Goal: Information Seeking & Learning: Learn about a topic

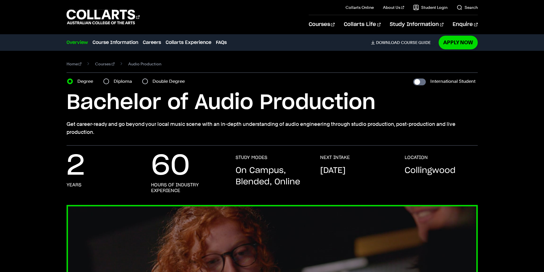
scroll to position [171, 0]
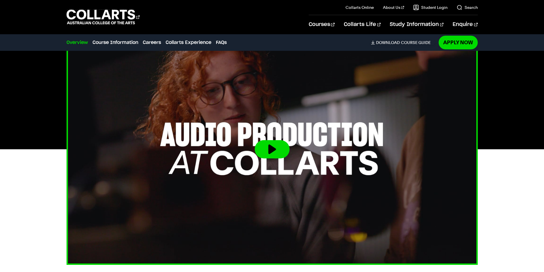
click at [297, 159] on img at bounding box center [272, 149] width 453 height 255
click at [277, 153] on button at bounding box center [272, 149] width 35 height 18
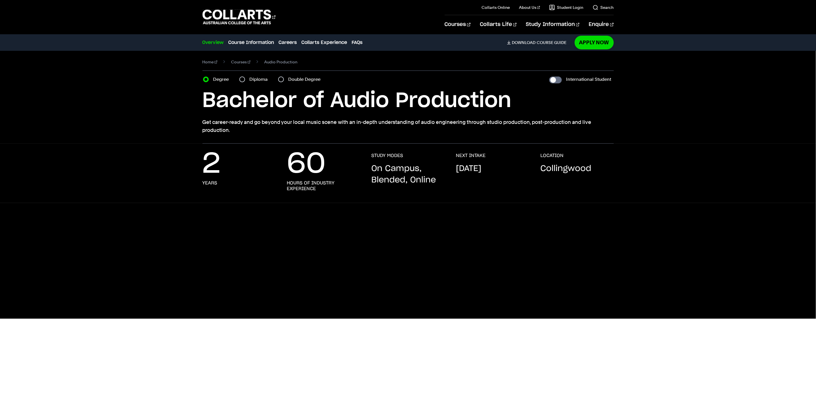
scroll to position [0, 0]
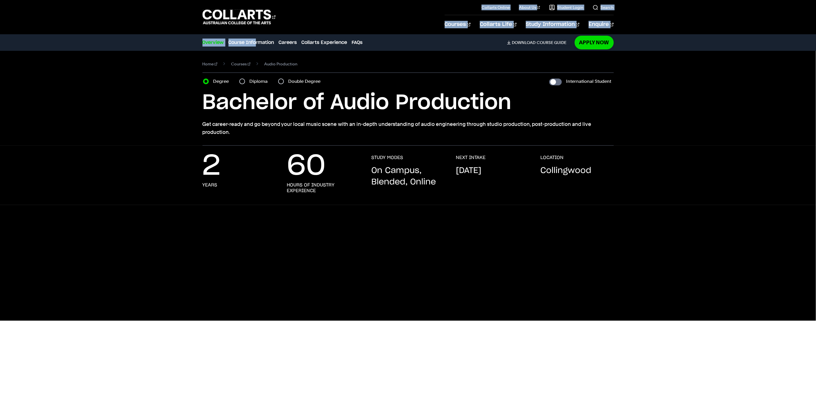
drag, startPoint x: 186, startPoint y: 15, endPoint x: 255, endPoint y: 75, distance: 90.5
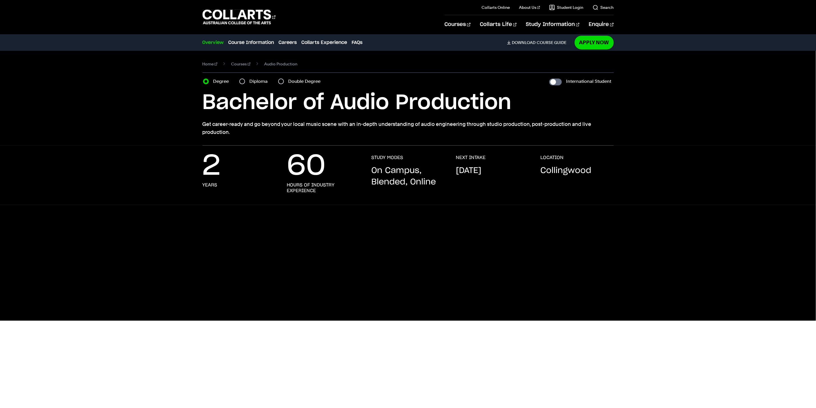
click at [174, 105] on div "Home Courses Audio Production Course variant Degree Diploma Double Degree Inter…" at bounding box center [408, 98] width 550 height 95
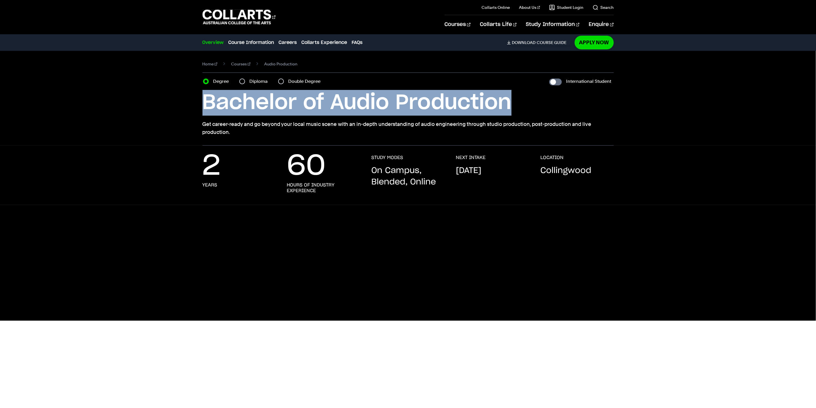
drag, startPoint x: 178, startPoint y: 103, endPoint x: 561, endPoint y: 100, distance: 383.3
click at [540, 106] on div "Home Courses Audio Production Course variant Degree Diploma Double Degree Inter…" at bounding box center [408, 98] width 550 height 95
copy h1 "Bachelor of Audio Production"
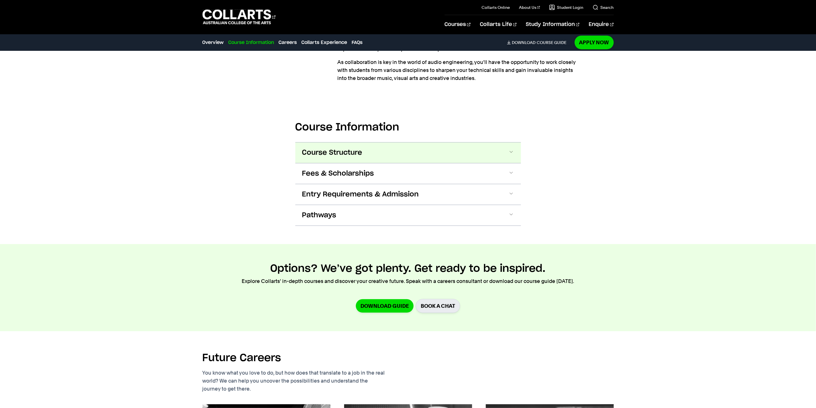
click at [372, 157] on button "Course Structure" at bounding box center [409, 153] width 226 height 21
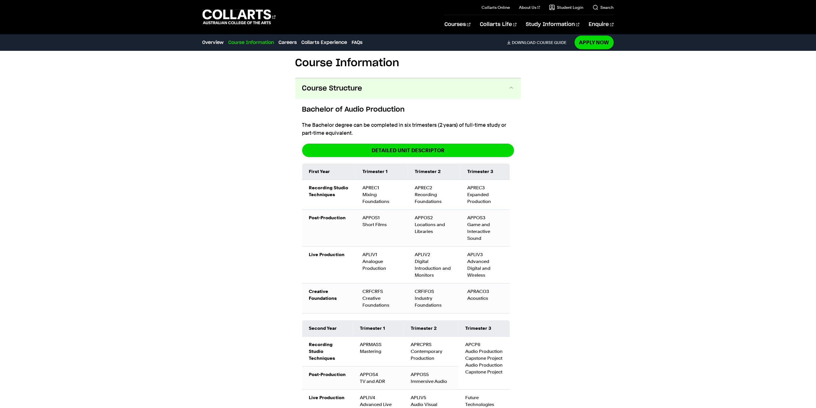
scroll to position [606, 0]
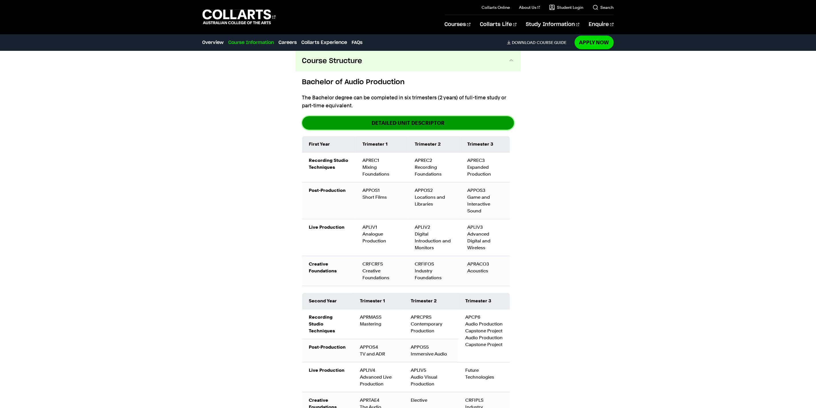
click at [397, 124] on link "DETAILED UNIT DESCRIPTOR" at bounding box center [408, 122] width 212 height 13
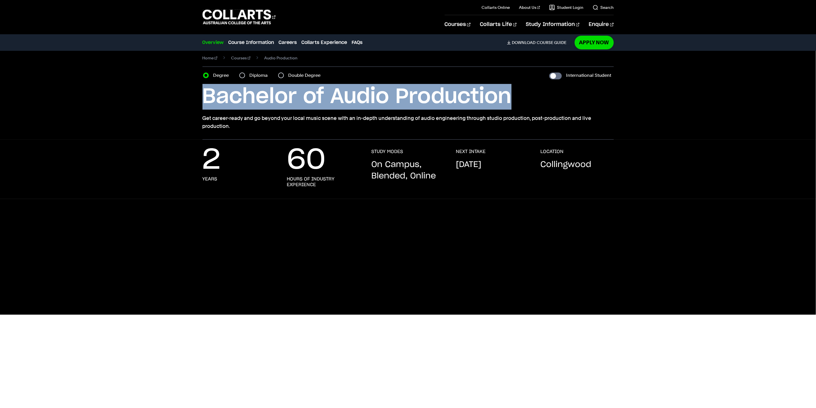
scroll to position [0, 0]
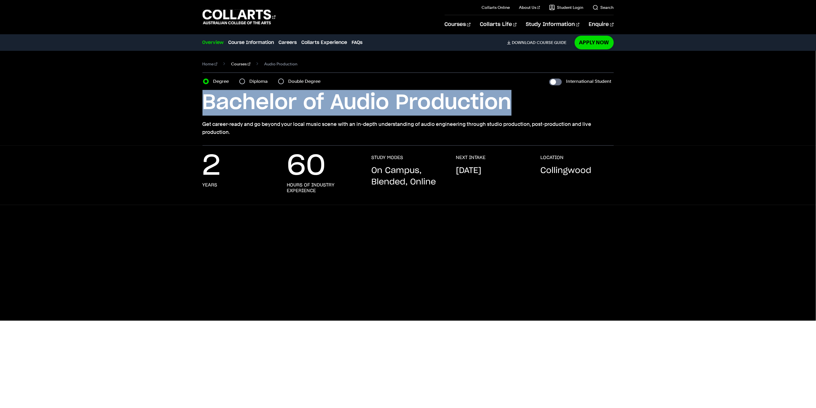
click at [237, 66] on link "Courses" at bounding box center [240, 64] width 19 height 8
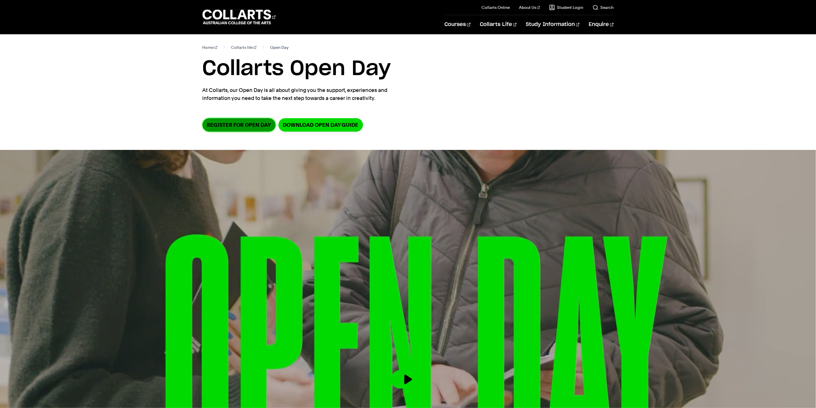
click at [239, 122] on link "Register for Open Day" at bounding box center [239, 124] width 73 height 13
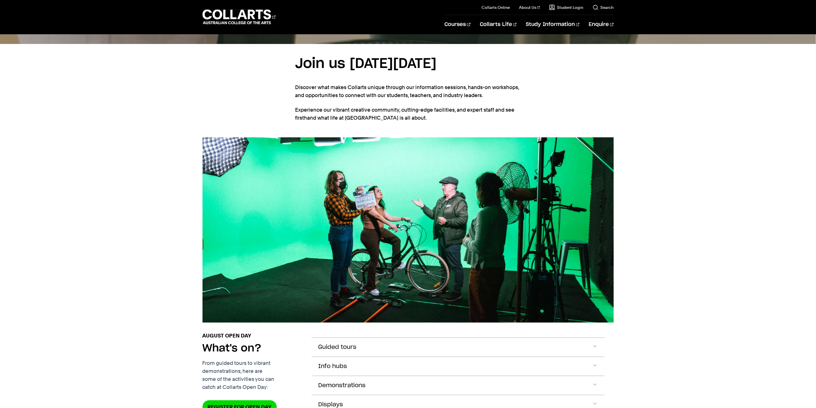
scroll to position [429, 0]
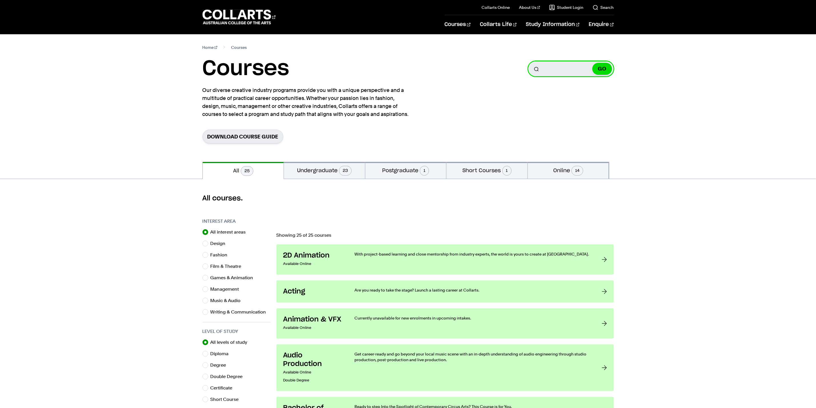
click at [569, 70] on input "Search for a course" at bounding box center [571, 68] width 86 height 15
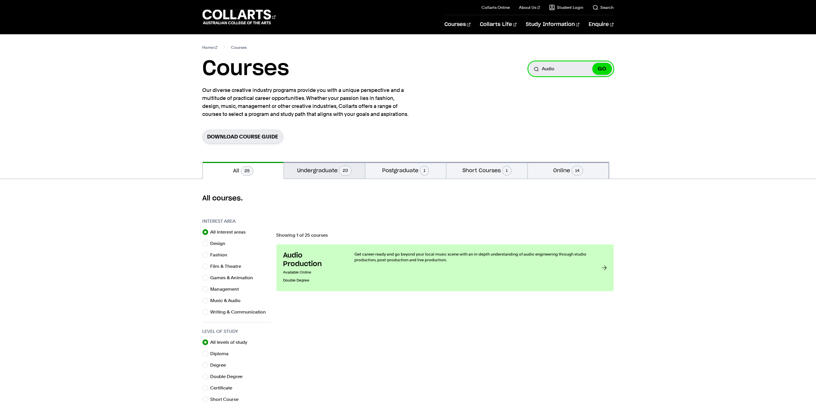
type input "Audio"
click at [334, 173] on button "Undergraduate 23" at bounding box center [324, 170] width 81 height 17
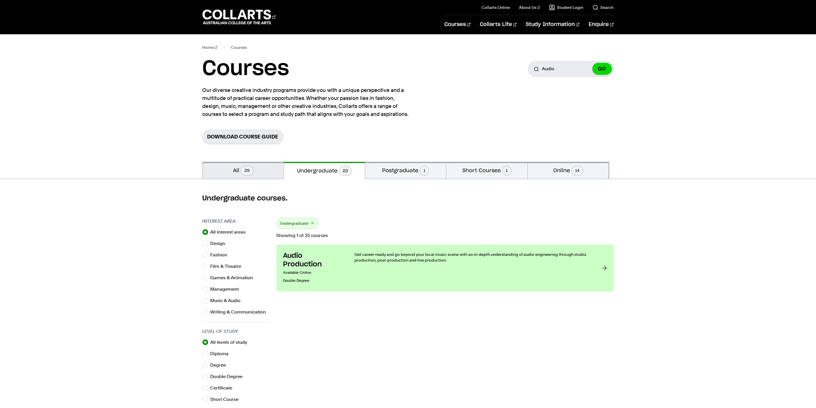
click at [262, 176] on button "All 25" at bounding box center [243, 170] width 81 height 17
